Goal: Find contact information: Find contact information

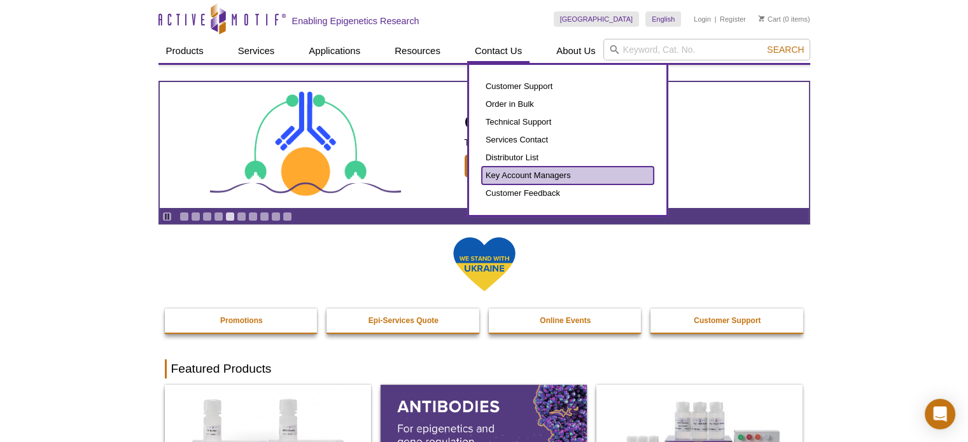
click at [535, 172] on link "Key Account Managers" at bounding box center [568, 176] width 172 height 18
